Goal: Information Seeking & Learning: Check status

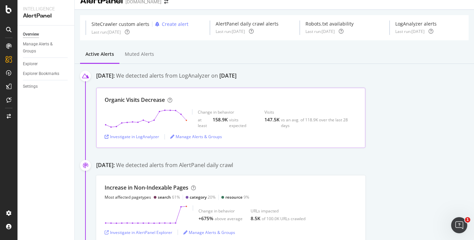
scroll to position [10, 0]
click at [143, 137] on div "Investigate in LogAnalyzer" at bounding box center [132, 137] width 55 height 6
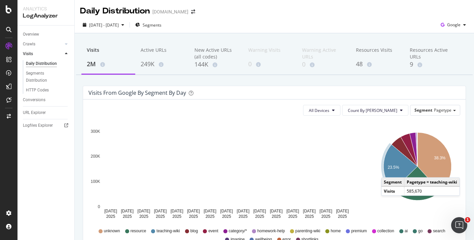
scroll to position [22, 0]
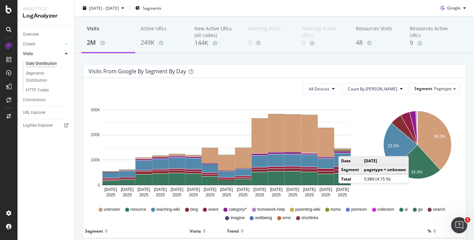
click at [345, 150] on rect "A chart." at bounding box center [342, 149] width 16 height 1
